Goal: Transaction & Acquisition: Book appointment/travel/reservation

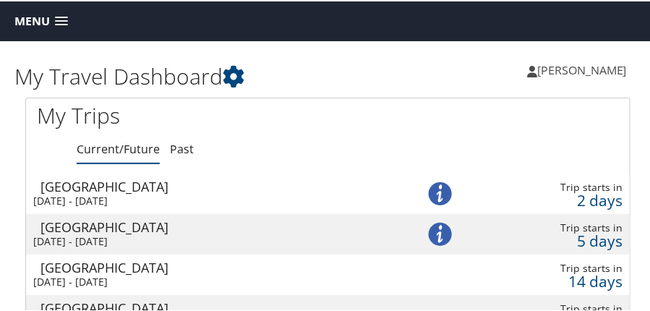
click at [56, 14] on link "Menu" at bounding box center [41, 20] width 68 height 24
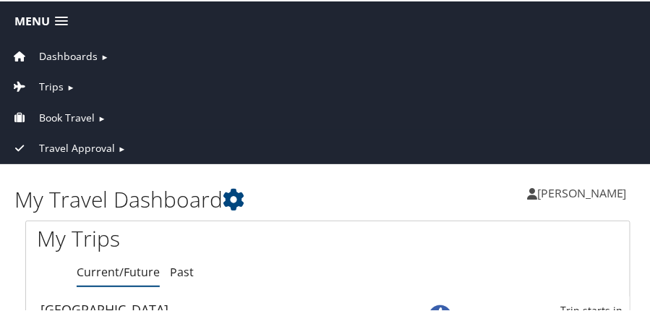
click at [46, 109] on span "Book Travel" at bounding box center [67, 117] width 56 height 16
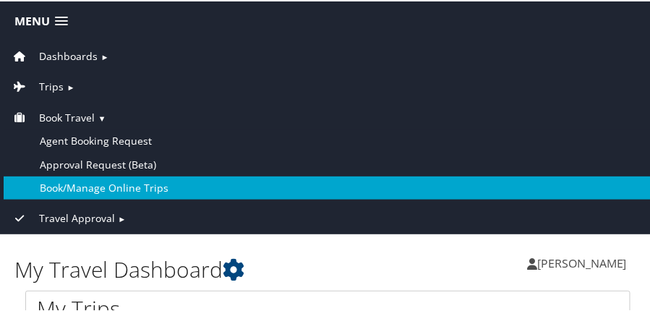
click at [69, 182] on link "Book/Manage Online Trips" at bounding box center [328, 186] width 649 height 23
